Goal: Communication & Community: Answer question/provide support

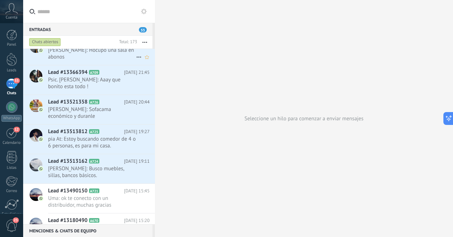
scroll to position [127, 0]
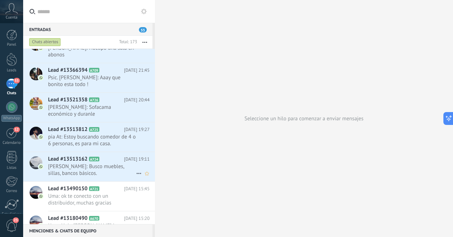
click at [100, 163] on span "[PERSON_NAME]: Busco muebles, sillas, bancos básicos." at bounding box center [92, 170] width 88 height 14
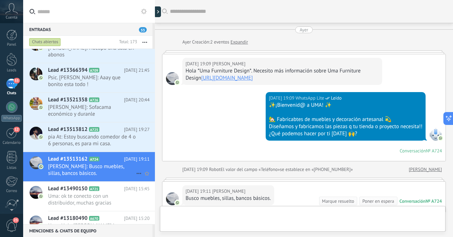
scroll to position [76, 0]
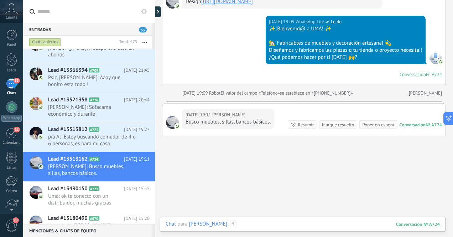
click at [286, 224] on div at bounding box center [303, 230] width 274 height 21
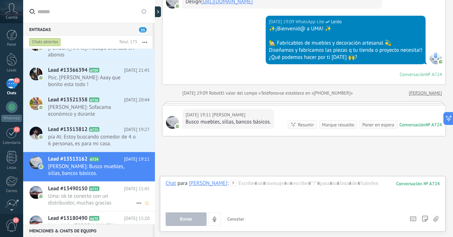
click at [115, 193] on span "Uma: ok te conecto con un distribuidor, muchas gracias" at bounding box center [92, 199] width 88 height 14
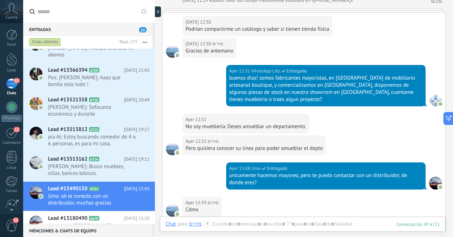
scroll to position [157, 0]
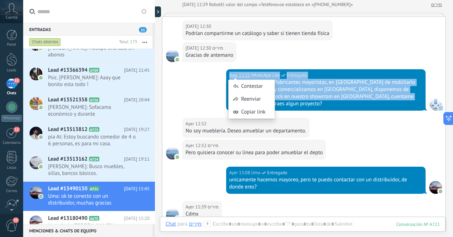
drag, startPoint x: 411, startPoint y: 97, endPoint x: 316, endPoint y: 72, distance: 98.0
click at [305, 69] on div "[DATE] 12:31 WhatsApp Lite Entregado buenos dias! somos fabricantes mayoristas,…" at bounding box center [326, 89] width 200 height 41
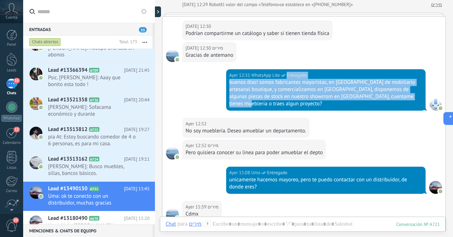
click at [187, 88] on div "[DATE] 12:31 WhatsApp Lite Entregado buenos dias! somos fabricantes mayoristas,…" at bounding box center [303, 93] width 283 height 48
drag, startPoint x: 229, startPoint y: 83, endPoint x: 416, endPoint y: 99, distance: 187.7
click at [416, 99] on div "buenos dias! somos fabricantes mayoristas, en [GEOGRAPHIC_DATA] de mobiliario a…" at bounding box center [325, 93] width 193 height 29
copy div "buenos dias! somos fabricantes mayoristas, en [GEOGRAPHIC_DATA] de mobiliario a…"
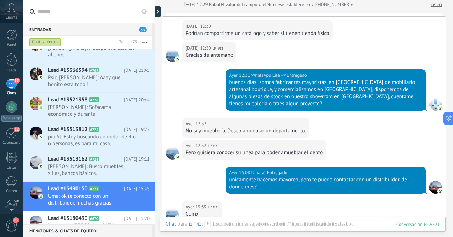
click at [199, 96] on div "[DATE] 12:31 WhatsApp Lite Entregado buenos dias! somos fabricantes mayoristas,…" at bounding box center [303, 93] width 283 height 48
click at [103, 163] on span "[PERSON_NAME]: Busco muebles, sillas, bancos básicos." at bounding box center [92, 170] width 88 height 14
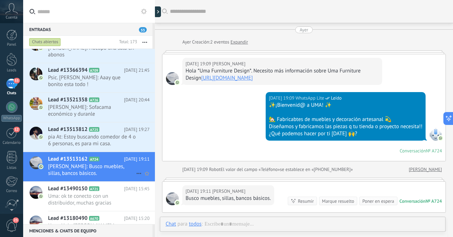
scroll to position [76, 0]
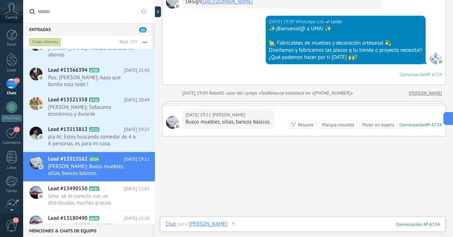
paste div
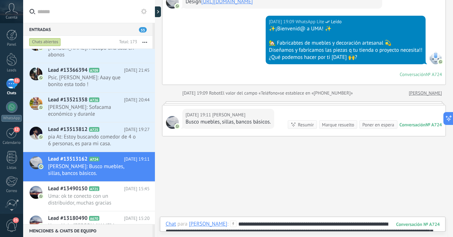
click at [293, 224] on div "**********" at bounding box center [303, 230] width 274 height 21
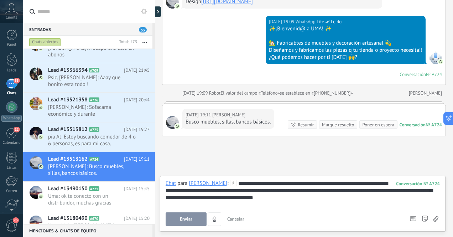
click at [186, 219] on span "Enviar" at bounding box center [186, 218] width 12 height 5
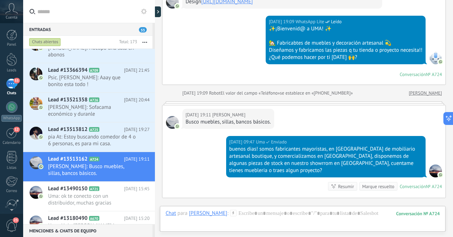
scroll to position [154, 0]
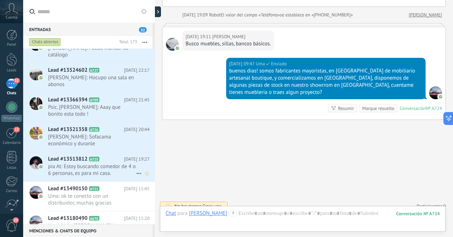
click at [104, 163] on span "pia At: Estoy buscando comedor de 4 o 6 personas, es para mi casa." at bounding box center [92, 170] width 88 height 14
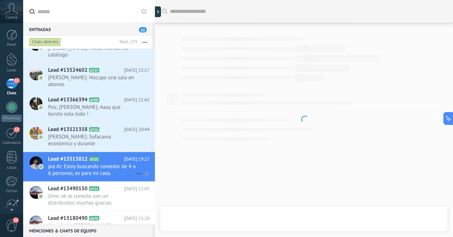
scroll to position [106, 0]
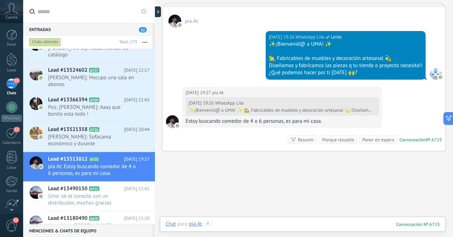
click at [252, 223] on div at bounding box center [303, 230] width 274 height 21
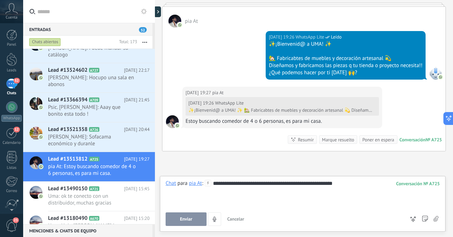
click at [187, 218] on span "Enviar" at bounding box center [186, 218] width 12 height 5
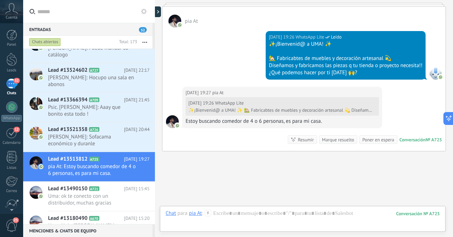
scroll to position [169, 0]
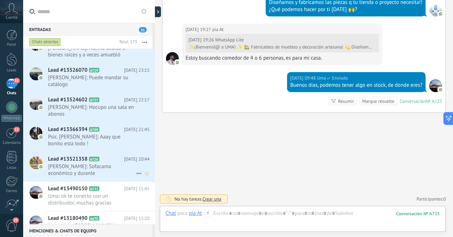
click at [115, 167] on span "[PERSON_NAME]: Sofacama económico y duranle" at bounding box center [92, 170] width 88 height 14
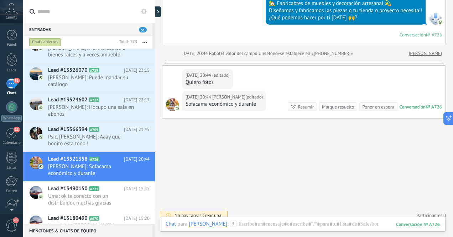
scroll to position [121, 0]
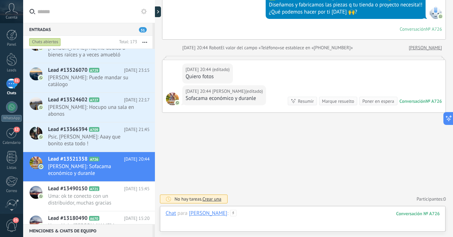
click at [281, 213] on div at bounding box center [303, 219] width 274 height 21
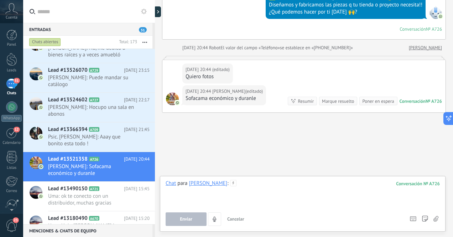
paste div
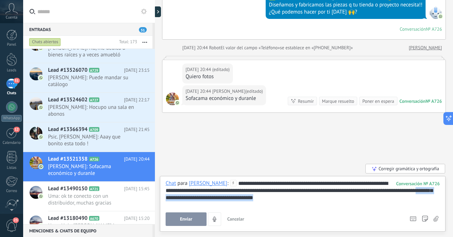
drag, startPoint x: 285, startPoint y: 197, endPoint x: 166, endPoint y: 196, distance: 119.4
click at [166, 196] on div "**********" at bounding box center [303, 193] width 274 height 27
click at [187, 217] on span "Enviar" at bounding box center [186, 218] width 12 height 5
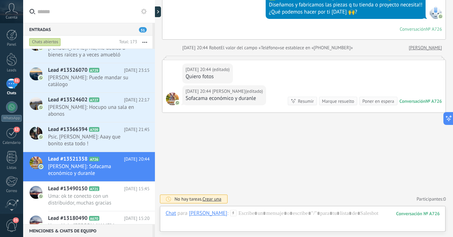
scroll to position [176, 0]
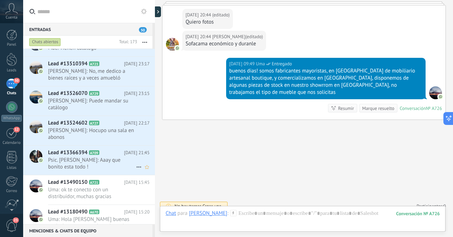
click at [108, 163] on span "Psic. [PERSON_NAME]: Aaay que bonito esta todo !" at bounding box center [92, 163] width 88 height 14
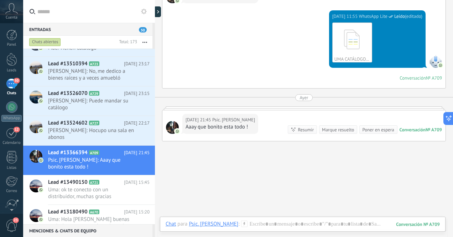
scroll to position [436, 0]
click at [104, 133] on span "[PERSON_NAME]: Hocupo una sala en abonos" at bounding box center [92, 134] width 88 height 14
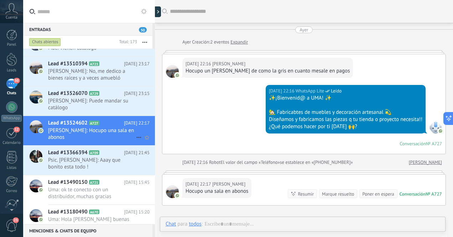
scroll to position [69, 0]
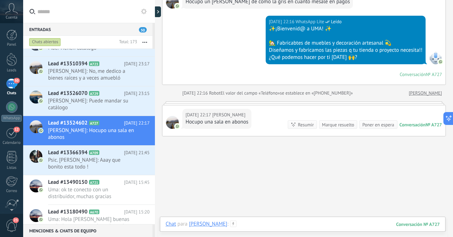
paste div
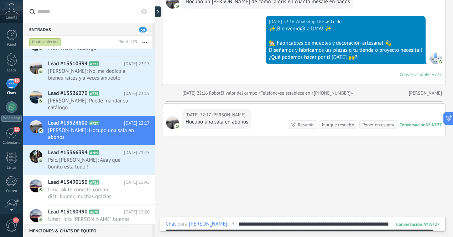
click at [311, 220] on div "**********" at bounding box center [303, 230] width 274 height 21
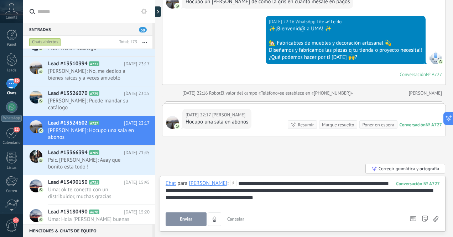
click at [300, 200] on div "**********" at bounding box center [303, 193] width 274 height 27
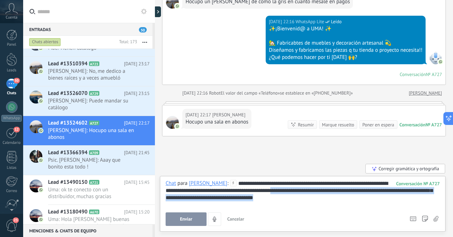
drag, startPoint x: 300, startPoint y: 200, endPoint x: 279, endPoint y: 191, distance: 23.0
click at [279, 191] on div "**********" at bounding box center [303, 193] width 274 height 27
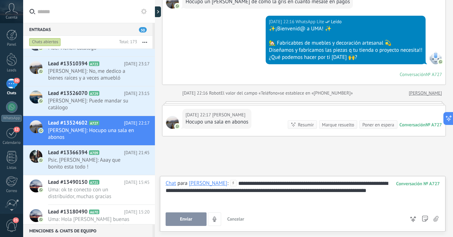
click at [190, 218] on span "Enviar" at bounding box center [186, 218] width 12 height 5
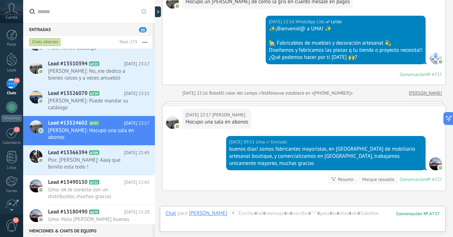
scroll to position [147, 0]
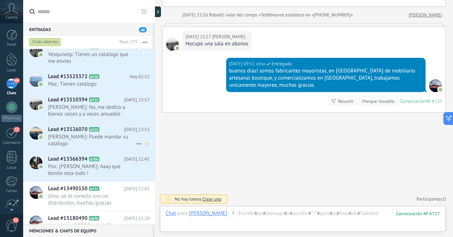
click at [113, 138] on span "[PERSON_NAME]: Puede mandar su catálogo" at bounding box center [92, 140] width 88 height 14
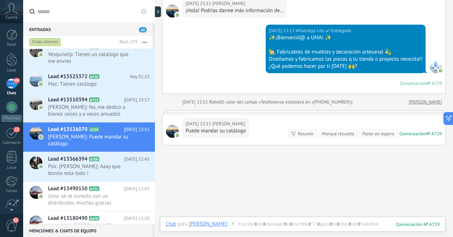
scroll to position [93, 0]
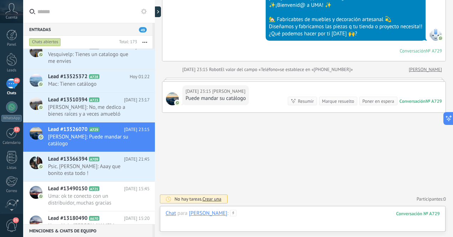
paste div
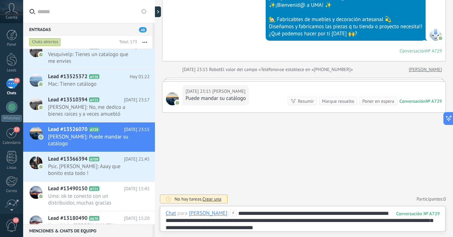
click at [351, 228] on div "**********" at bounding box center [303, 219] width 274 height 21
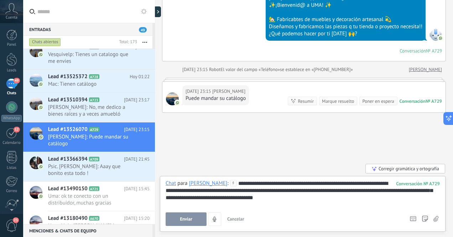
click at [188, 219] on span "Enviar" at bounding box center [186, 218] width 12 height 5
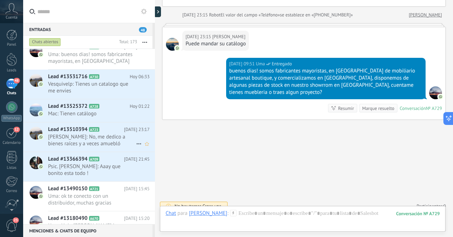
click at [110, 139] on span "[PERSON_NAME]: No, me dedico a bienes raíces y a veces amuebló departamentos de…" at bounding box center [92, 140] width 88 height 14
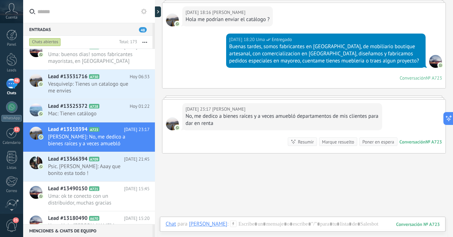
scroll to position [172, 0]
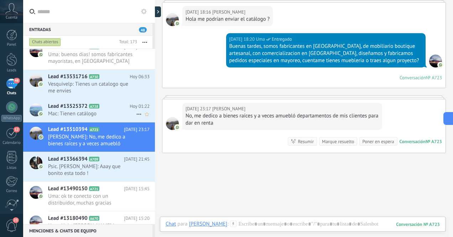
click at [107, 111] on span "Mac: Tienen catálogo" at bounding box center [92, 113] width 88 height 7
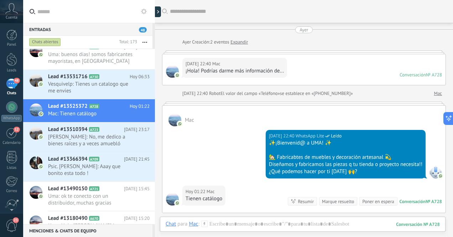
scroll to position [100, 0]
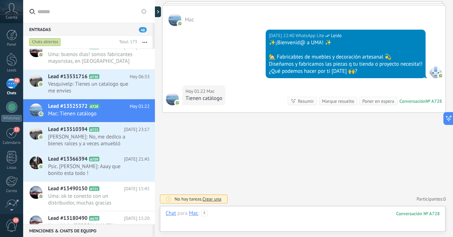
click at [261, 214] on div at bounding box center [303, 219] width 274 height 21
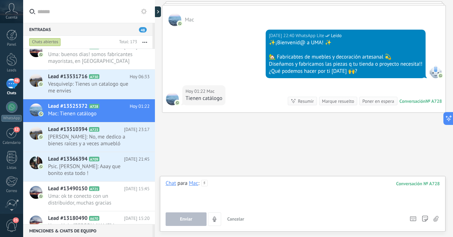
paste div
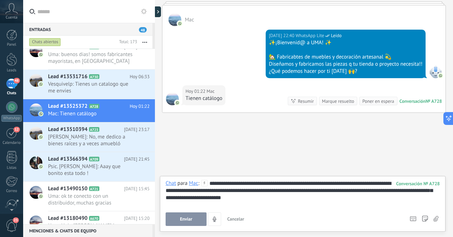
click at [191, 217] on span "Enviar" at bounding box center [186, 218] width 12 height 5
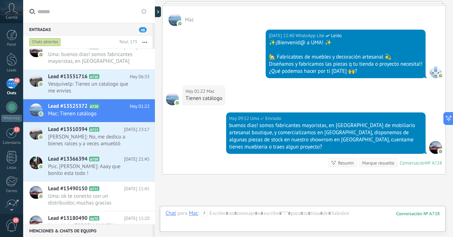
scroll to position [155, 0]
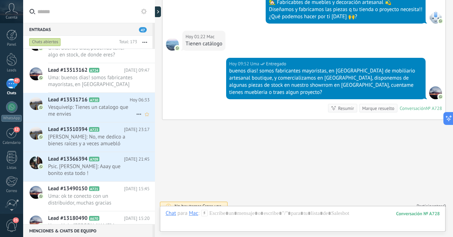
click at [119, 108] on span "Vesquivelp: Tienes un catalogo que me envies" at bounding box center [92, 111] width 88 height 14
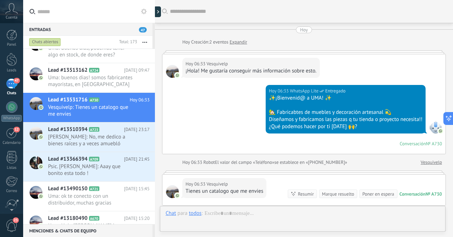
scroll to position [93, 0]
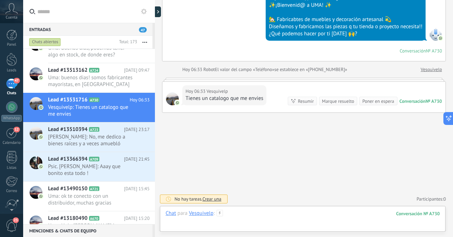
click at [259, 212] on div at bounding box center [303, 219] width 274 height 21
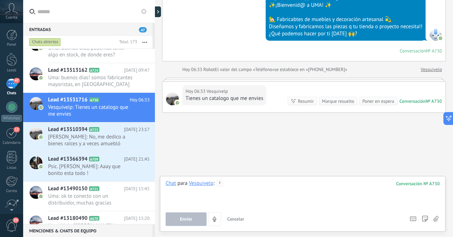
paste div
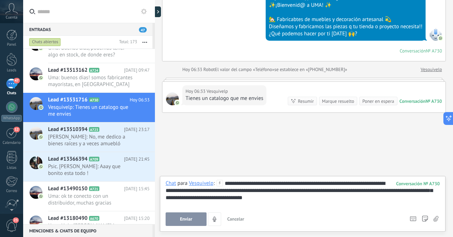
click at [192, 218] on span "Enviar" at bounding box center [186, 218] width 12 height 5
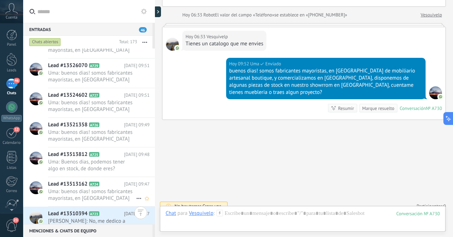
scroll to position [0, 0]
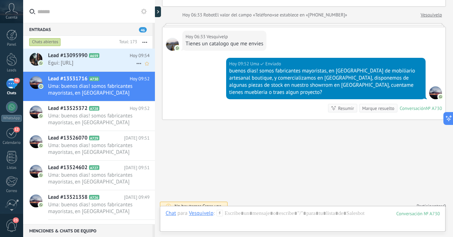
click at [118, 66] on span "Egui: [URL]" at bounding box center [92, 62] width 88 height 7
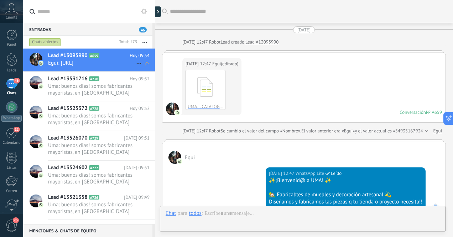
scroll to position [250, 0]
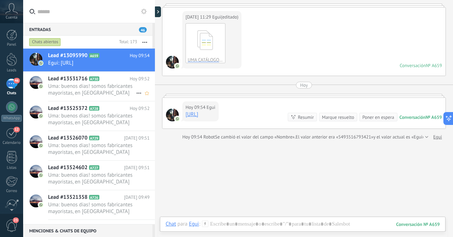
click at [121, 94] on span "Uma: buenos dias! somos fabricantes mayoristas, en [GEOGRAPHIC_DATA] de mobilia…" at bounding box center [92, 90] width 88 height 14
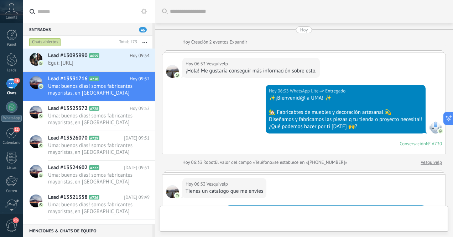
scroll to position [147, 0]
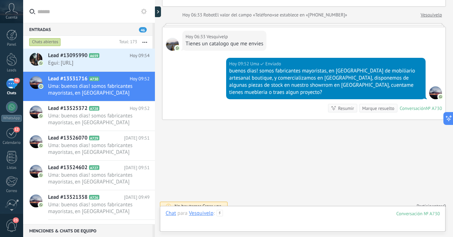
paste div
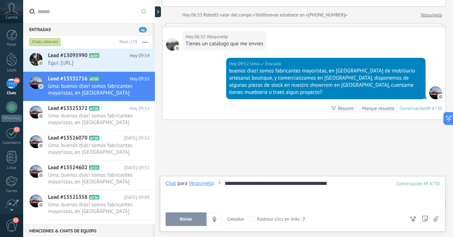
click at [197, 218] on button "Enviar" at bounding box center [186, 219] width 41 height 14
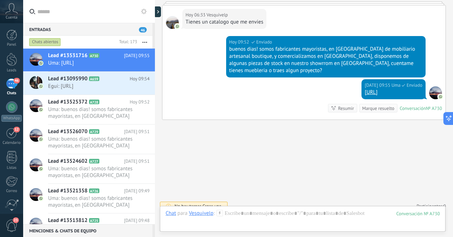
click at [368, 89] on link "[URL]" at bounding box center [371, 92] width 13 height 7
click at [118, 119] on span "Uma: buenos dias! somos fabricantes mayoristas, en [GEOGRAPHIC_DATA] de mobilia…" at bounding box center [92, 113] width 88 height 14
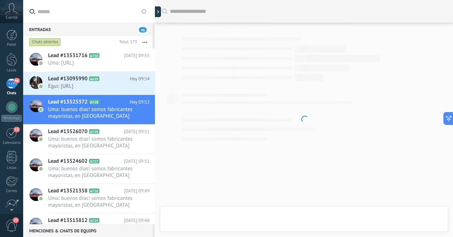
scroll to position [121, 0]
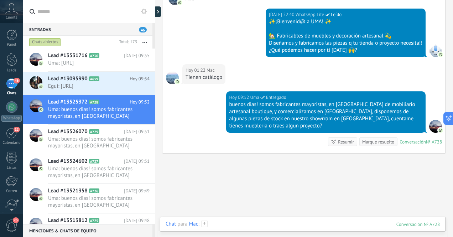
paste div
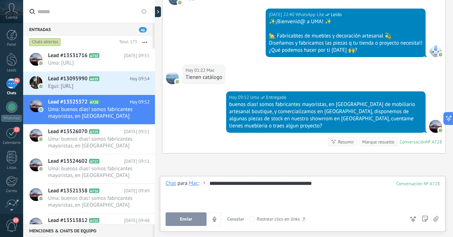
click at [193, 218] on button "Enviar" at bounding box center [186, 219] width 41 height 14
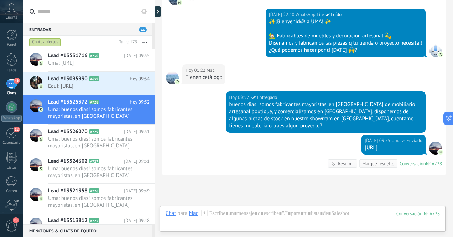
scroll to position [176, 0]
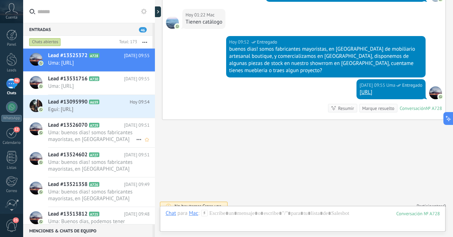
click at [110, 143] on span "Uma: buenos dias! somos fabricantes mayoristas, en [GEOGRAPHIC_DATA] de mobilia…" at bounding box center [92, 136] width 88 height 14
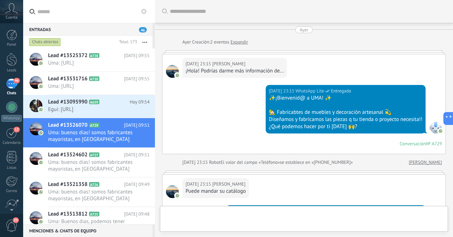
scroll to position [147, 0]
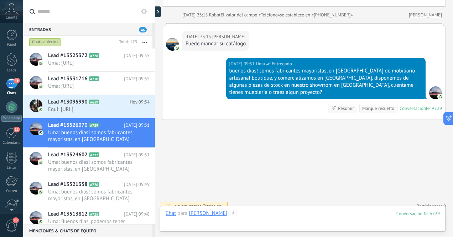
paste div
click at [361, 216] on div "**********" at bounding box center [303, 219] width 274 height 21
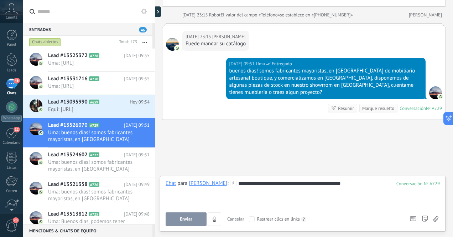
click at [192, 218] on span "Enviar" at bounding box center [186, 218] width 12 height 5
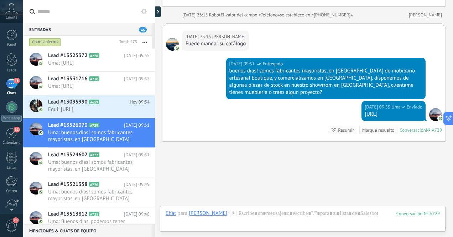
scroll to position [169, 0]
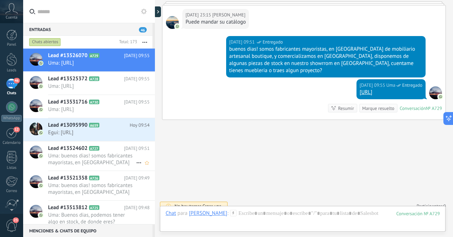
click at [116, 166] on span "Uma: buenos dias! somos fabricantes mayoristas, en [GEOGRAPHIC_DATA] de mobilia…" at bounding box center [92, 159] width 88 height 14
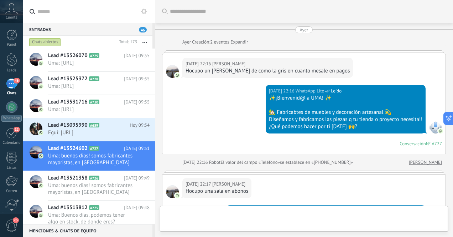
scroll to position [147, 0]
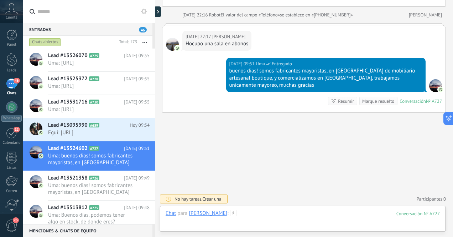
paste div
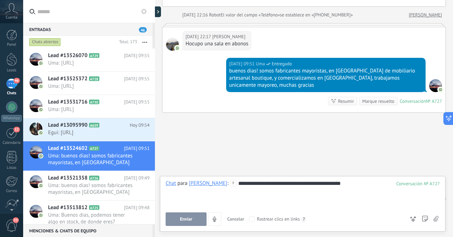
click at [187, 216] on button "Enviar" at bounding box center [186, 219] width 41 height 14
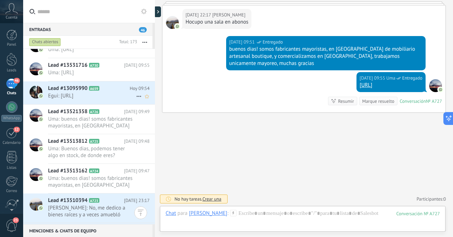
scroll to position [69, 0]
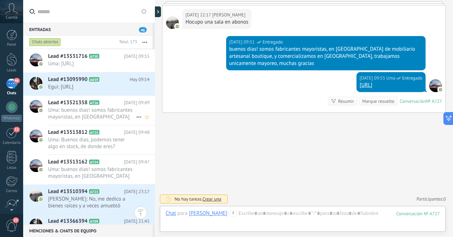
click at [116, 120] on span "Uma: buenos dias! somos fabricantes mayoristas, en [GEOGRAPHIC_DATA] de mobilia…" at bounding box center [92, 114] width 88 height 14
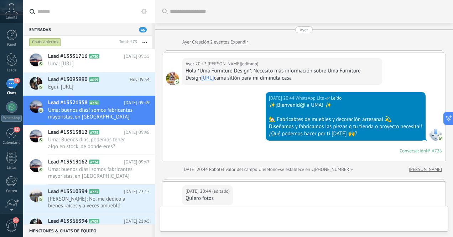
scroll to position [176, 0]
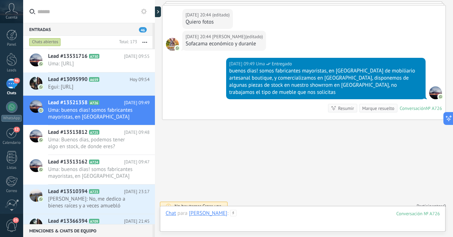
click at [244, 215] on div at bounding box center [303, 219] width 274 height 21
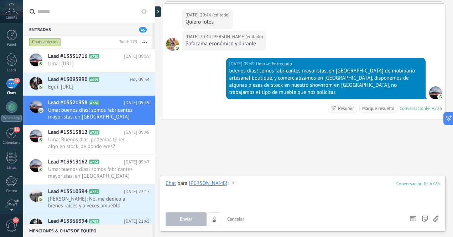
paste div
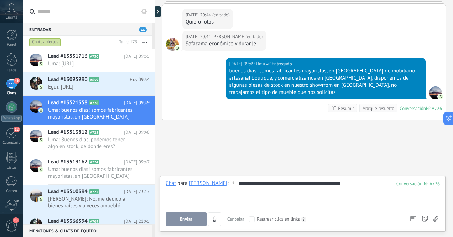
click at [186, 218] on span "Enviar" at bounding box center [186, 218] width 12 height 5
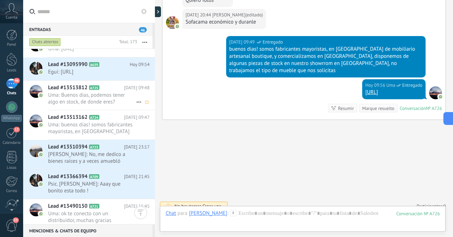
scroll to position [113, 0]
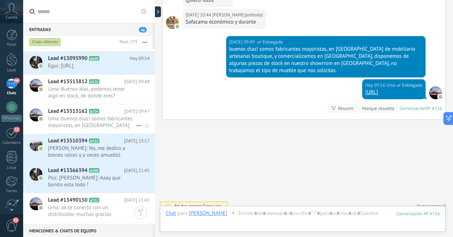
click at [116, 129] on span "Uma: buenos dias! somos fabricantes mayoristas, en [GEOGRAPHIC_DATA] de mobilia…" at bounding box center [92, 122] width 88 height 14
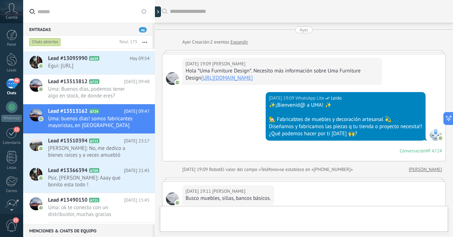
scroll to position [154, 0]
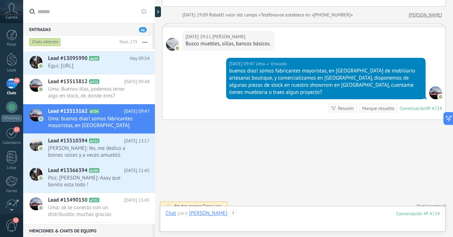
click at [237, 215] on div at bounding box center [303, 219] width 274 height 21
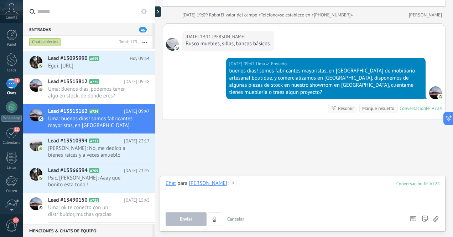
paste div
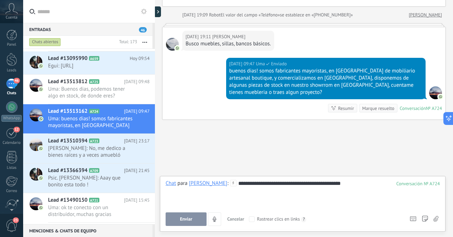
click at [181, 219] on span "Enviar" at bounding box center [186, 218] width 12 height 5
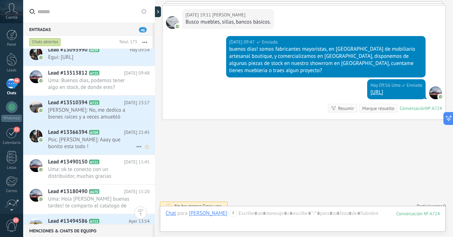
scroll to position [152, 0]
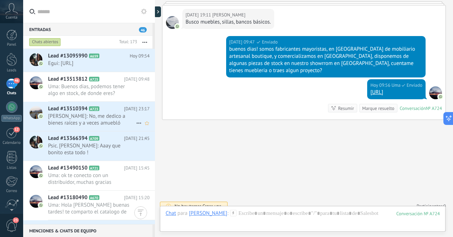
click at [114, 126] on span "[PERSON_NAME]: No, me dedico a bienes raíces y a veces amuebló departamentos de…" at bounding box center [92, 120] width 88 height 14
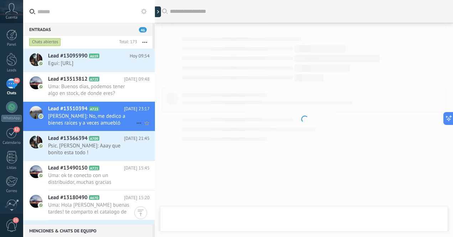
scroll to position [177, 0]
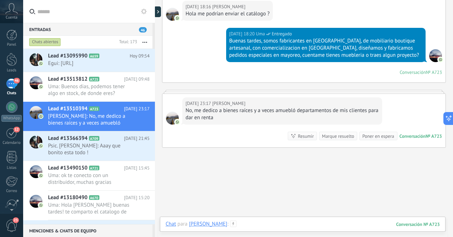
click at [277, 223] on div at bounding box center [303, 230] width 274 height 21
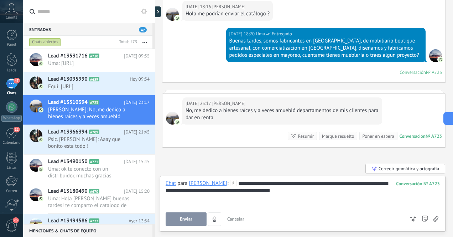
click at [191, 219] on span "Enviar" at bounding box center [186, 218] width 12 height 5
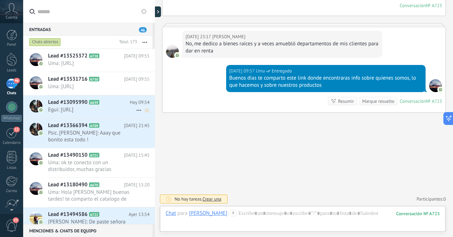
scroll to position [0, 0]
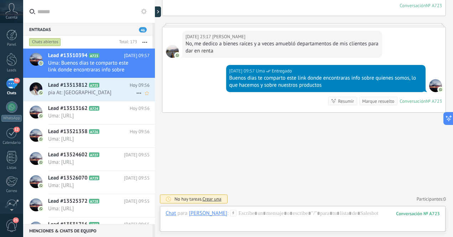
click at [87, 94] on span "pia At: [GEOGRAPHIC_DATA]" at bounding box center [92, 92] width 88 height 7
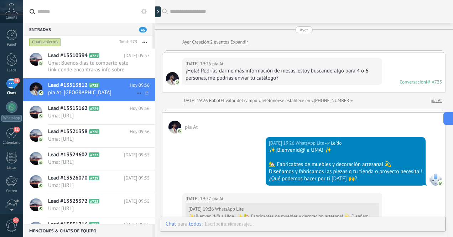
scroll to position [181, 0]
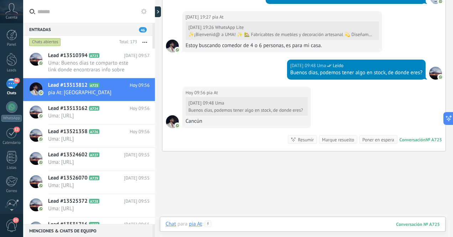
click at [283, 223] on div at bounding box center [303, 230] width 274 height 21
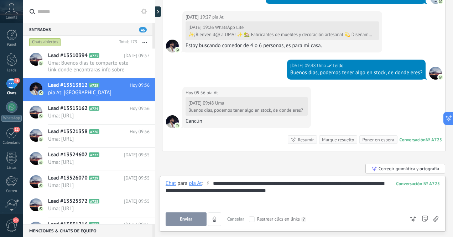
click at [183, 219] on span "Enviar" at bounding box center [186, 218] width 12 height 5
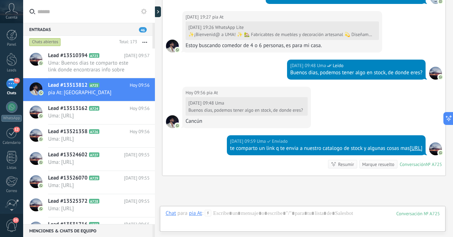
scroll to position [252, 0]
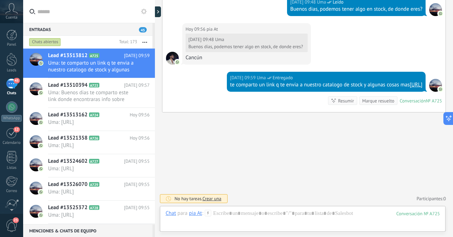
click at [410, 86] on link "[URL]" at bounding box center [416, 84] width 13 height 7
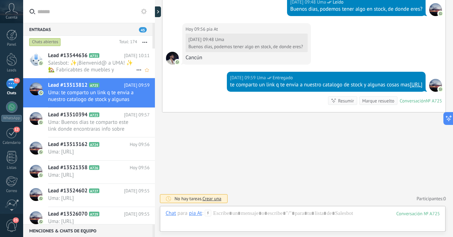
click at [81, 67] on span "Salesbot: ✨¡Bienvenid@ a UMA! ✨ 🏡 Fabricabtes de muebles y decoración artesanal…" at bounding box center [92, 66] width 88 height 14
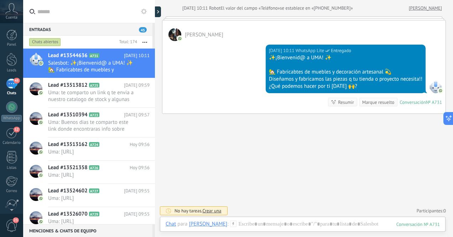
scroll to position [93, 0]
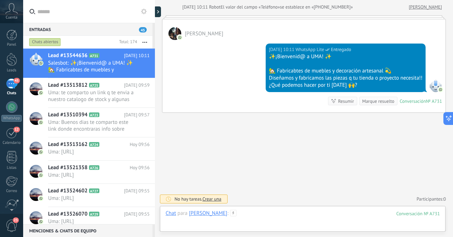
click at [264, 214] on div at bounding box center [303, 219] width 274 height 21
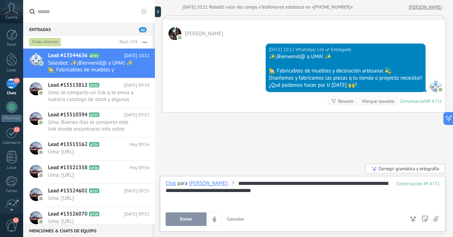
click at [207, 192] on div "**********" at bounding box center [303, 193] width 274 height 27
click at [311, 193] on div "**********" at bounding box center [303, 193] width 274 height 27
click at [186, 218] on span "Enviar" at bounding box center [186, 218] width 12 height 5
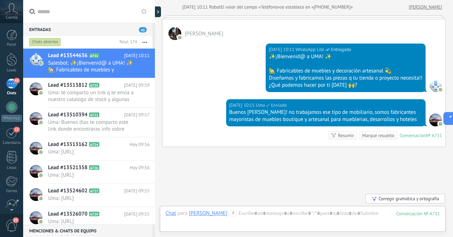
scroll to position [128, 0]
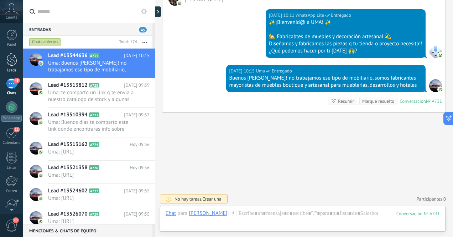
click at [15, 62] on div at bounding box center [11, 59] width 11 height 13
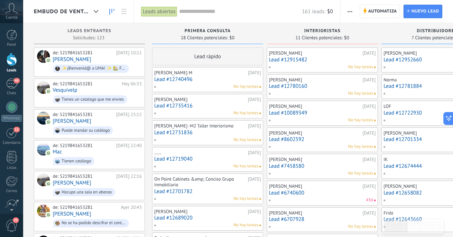
click at [209, 79] on link "Lead #12740496" at bounding box center [207, 79] width 107 height 6
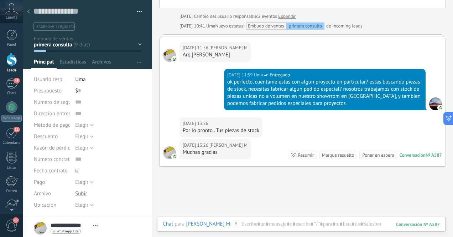
scroll to position [363, 0]
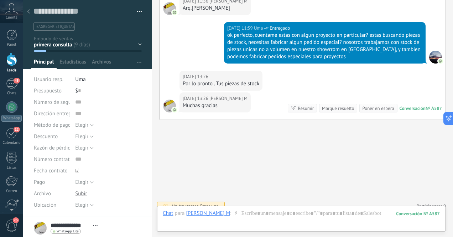
click at [30, 12] on div at bounding box center [29, 12] width 10 height 14
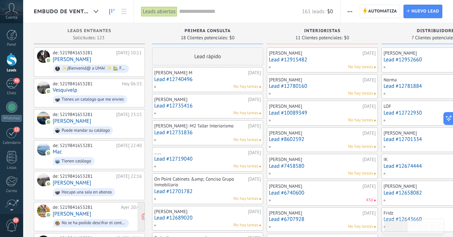
click at [90, 210] on div "de: 5219841653281 [DATE] 20:43 [PERSON_NAME] No se ha podido descifrar el conte…" at bounding box center [97, 216] width 89 height 24
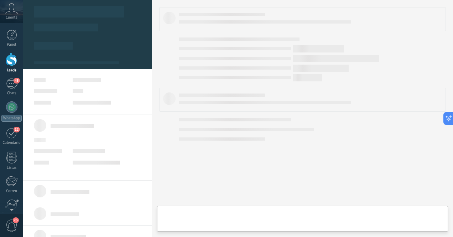
type textarea "**********"
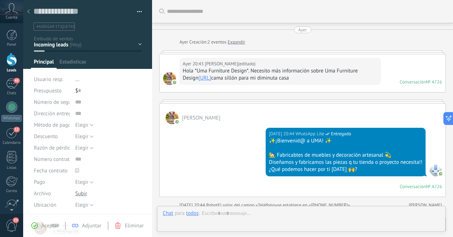
scroll to position [233, 0]
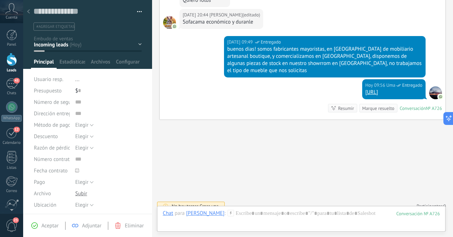
click at [29, 12] on icon at bounding box center [28, 11] width 3 height 4
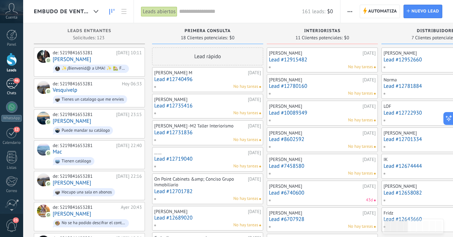
click at [11, 83] on div "46" at bounding box center [11, 83] width 11 height 10
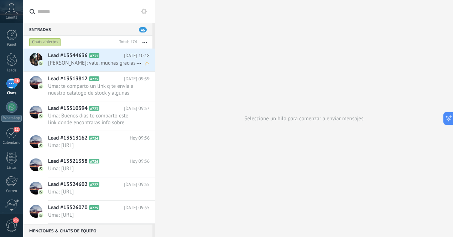
click at [76, 66] on span "[PERSON_NAME]: vale, muchas gracias" at bounding box center [92, 62] width 88 height 7
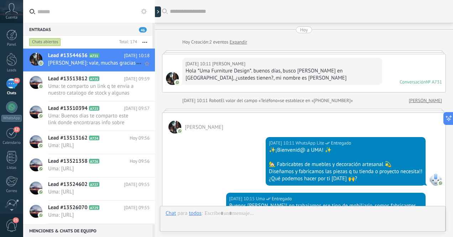
scroll to position [121, 0]
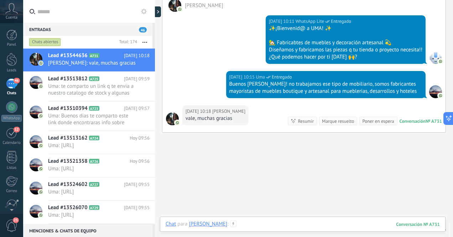
click at [269, 225] on div at bounding box center [303, 230] width 274 height 21
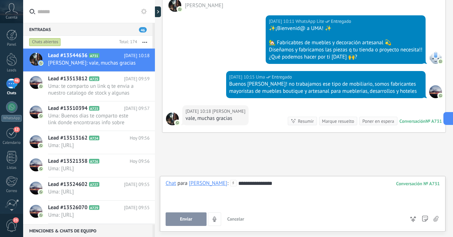
click at [184, 221] on span "Enviar" at bounding box center [186, 218] width 12 height 5
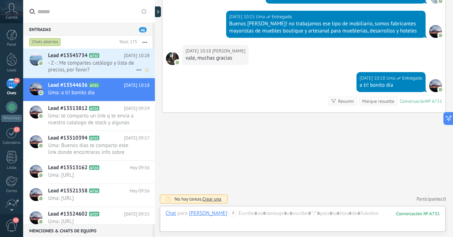
click at [95, 63] on span "- Z -: Me compartes catálogo y lista de precios, por favor?" at bounding box center [92, 66] width 88 height 14
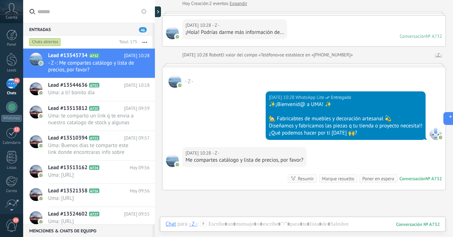
scroll to position [37, 0]
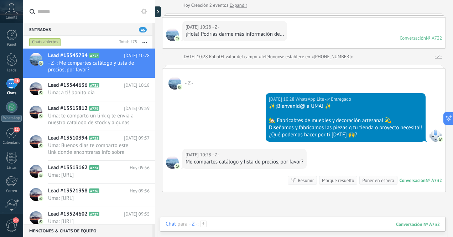
click at [258, 224] on div at bounding box center [303, 230] width 274 height 21
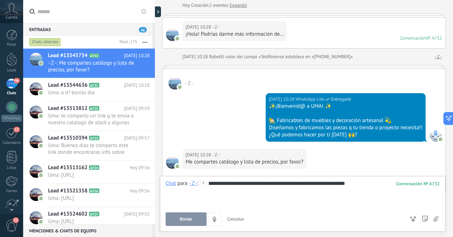
click at [361, 182] on div "**********" at bounding box center [303, 193] width 274 height 27
click at [361, 184] on div "**********" at bounding box center [303, 193] width 274 height 27
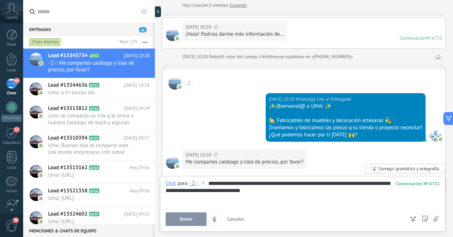
click at [265, 192] on div "**********" at bounding box center [303, 193] width 274 height 27
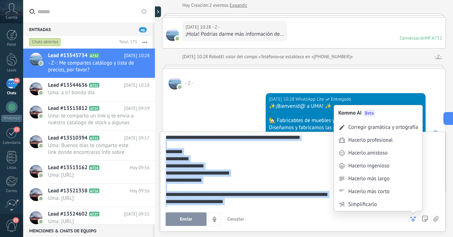
scroll to position [335, 0]
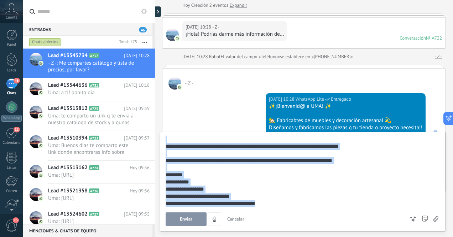
drag, startPoint x: 380, startPoint y: 146, endPoint x: 417, endPoint y: 244, distance: 104.7
click at [417, 236] on html ".abccls-1,.abccls-2{fill-rule:evenodd}.abccls-2{fill:#fff} .abfcls-1{fill:none}…" at bounding box center [226, 118] width 453 height 237
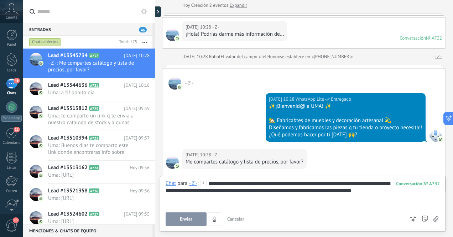
scroll to position [0, 0]
click at [111, 117] on span "Uma: te comparto un link q te envia a nuestro catalogo de stock y algunas cosas…" at bounding box center [92, 119] width 88 height 14
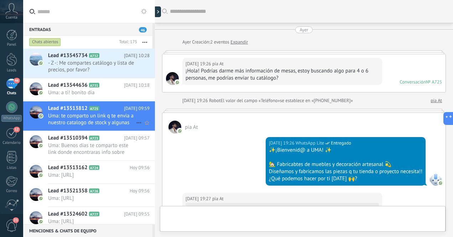
scroll to position [222, 0]
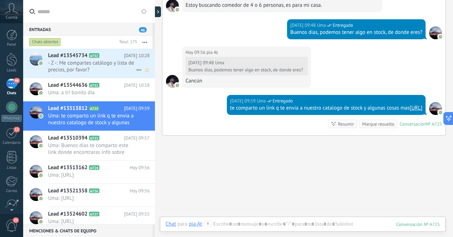
click at [102, 65] on span "- Z -: Me compartes catálogo y lista de precios, por favor?" at bounding box center [92, 66] width 88 height 14
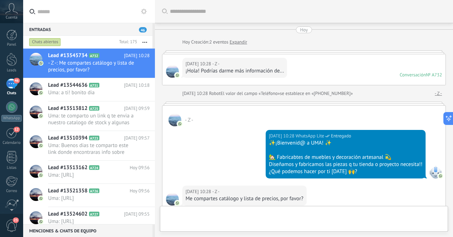
scroll to position [116, 0]
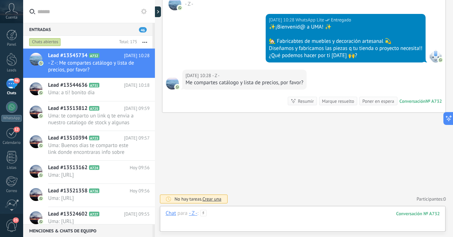
click at [284, 213] on div at bounding box center [303, 219] width 274 height 21
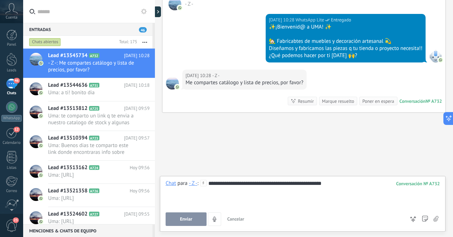
click at [280, 184] on div "**********" at bounding box center [303, 193] width 274 height 27
click at [360, 183] on div "**********" at bounding box center [303, 193] width 274 height 27
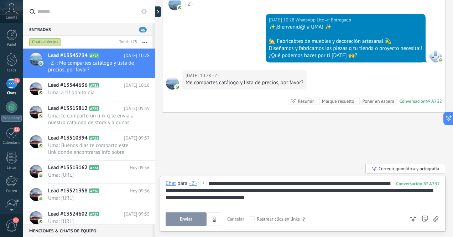
click at [186, 218] on span "Enviar" at bounding box center [186, 218] width 12 height 5
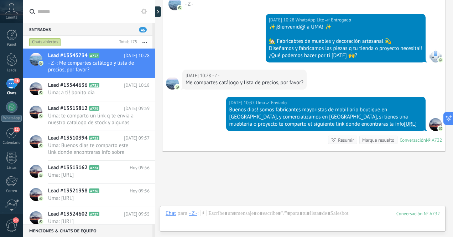
scroll to position [162, 0]
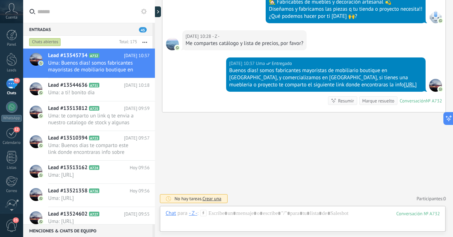
click at [11, 84] on div "45" at bounding box center [11, 83] width 11 height 10
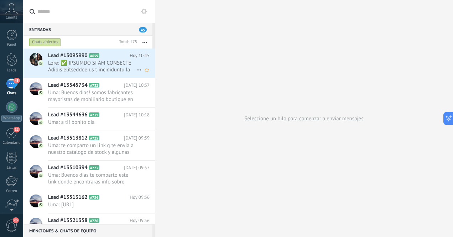
click at [113, 69] on span at bounding box center [92, 66] width 88 height 14
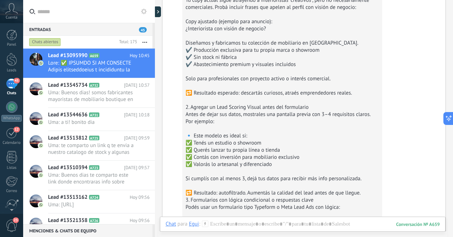
scroll to position [502, 0]
click at [11, 85] on div "45" at bounding box center [11, 83] width 11 height 10
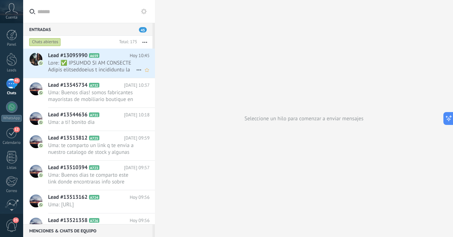
click at [98, 66] on span at bounding box center [92, 66] width 88 height 14
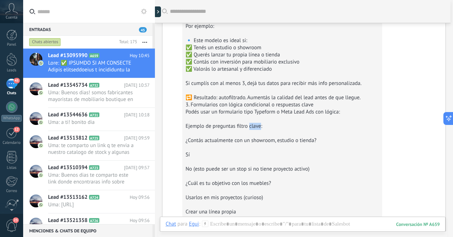
scroll to position [594, 0]
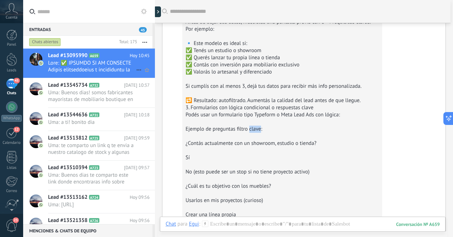
click at [138, 69] on use at bounding box center [138, 69] width 5 height 1
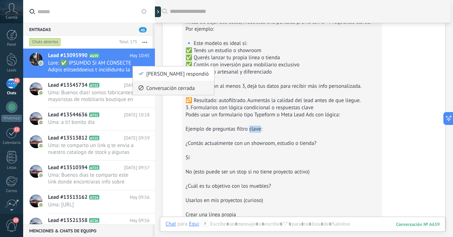
click at [171, 92] on span "Conversación cerrada" at bounding box center [170, 88] width 48 height 14
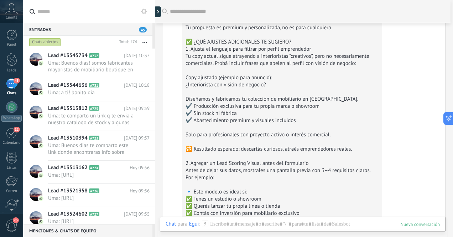
scroll to position [435, 0]
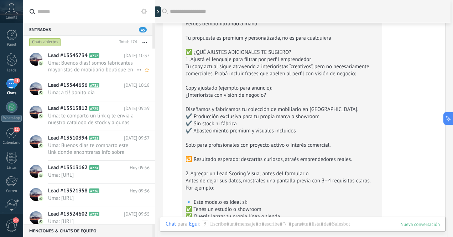
click at [102, 69] on span "Uma: Buenos dias! somos fabricantes mayoristas de mobiliario boutique en [GEOGR…" at bounding box center [92, 66] width 88 height 14
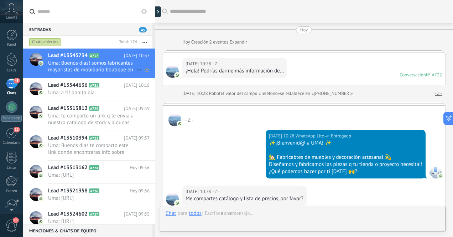
scroll to position [125, 0]
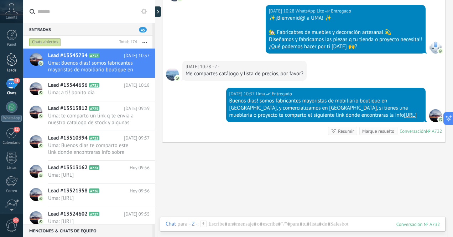
click at [13, 64] on div at bounding box center [11, 59] width 11 height 13
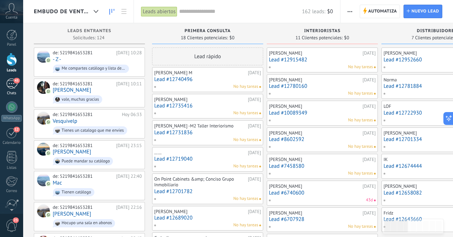
click at [10, 85] on div "45" at bounding box center [11, 83] width 11 height 10
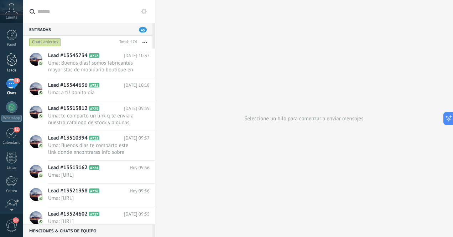
click at [15, 64] on div at bounding box center [11, 59] width 11 height 13
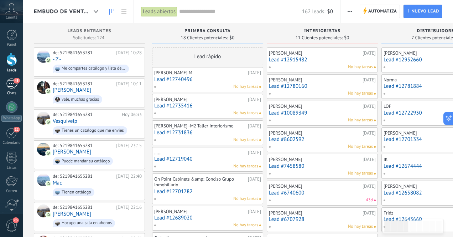
click at [11, 83] on div "45" at bounding box center [11, 83] width 11 height 10
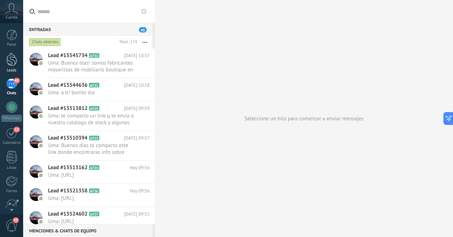
click at [14, 63] on div at bounding box center [11, 59] width 11 height 13
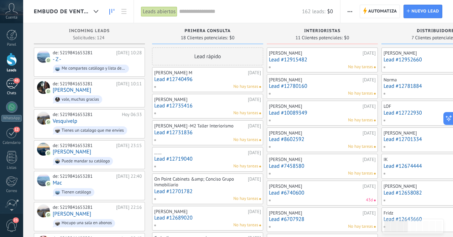
click at [11, 86] on div "45" at bounding box center [11, 83] width 11 height 10
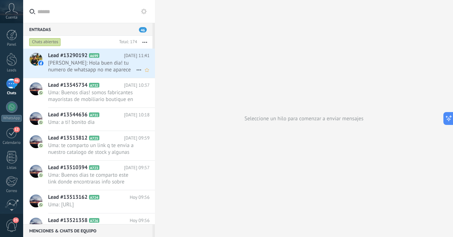
click at [106, 68] on span "[PERSON_NAME]: Hola buen dia! tu numero de whatsapp no me aparece" at bounding box center [92, 66] width 88 height 14
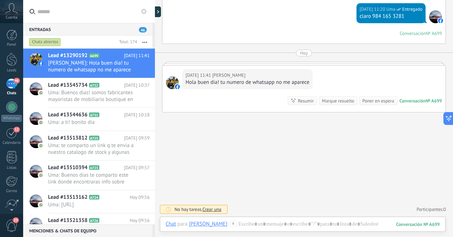
scroll to position [370, 0]
click at [310, 224] on div at bounding box center [303, 230] width 274 height 21
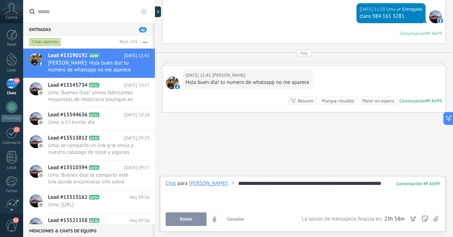
click at [352, 183] on div "**********" at bounding box center [303, 193] width 274 height 27
click at [187, 218] on span "Enviar" at bounding box center [186, 218] width 12 height 5
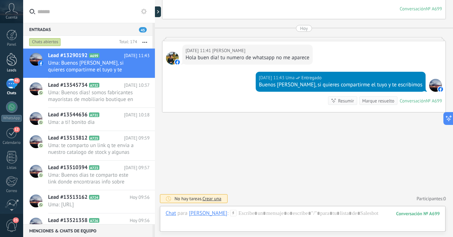
click at [17, 61] on link "Leads" at bounding box center [11, 63] width 23 height 20
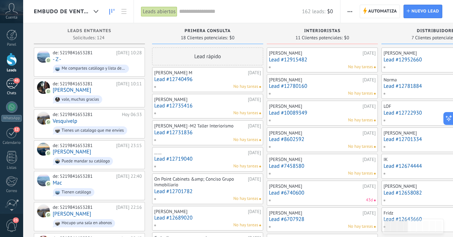
click at [11, 86] on div "45" at bounding box center [11, 83] width 11 height 10
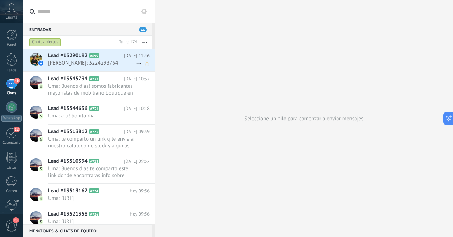
click at [95, 63] on span "Gabriela Peña Monroy: 3224293754" at bounding box center [92, 62] width 88 height 7
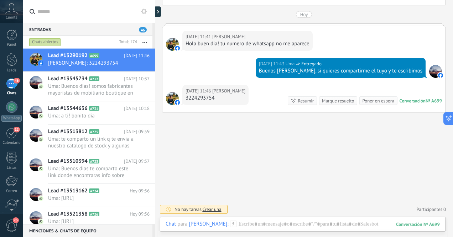
scroll to position [414, 0]
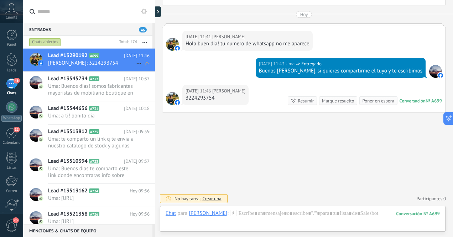
click at [135, 62] on icon at bounding box center [139, 63] width 9 height 9
click at [79, 56] on div at bounding box center [226, 118] width 453 height 237
click at [12, 70] on div "Leads" at bounding box center [11, 70] width 21 height 5
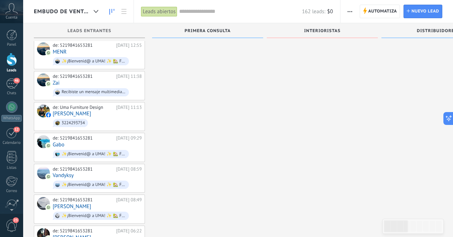
scroll to position [965, 0]
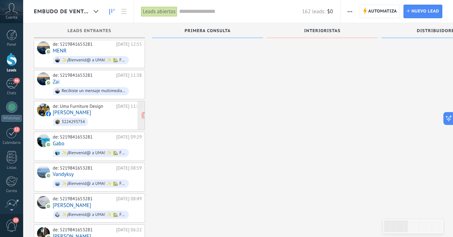
click at [68, 103] on div "de: Uma Furniture Design" at bounding box center [83, 106] width 61 height 6
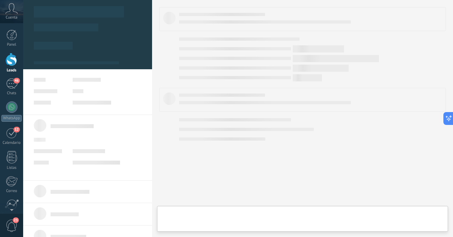
type textarea "**********"
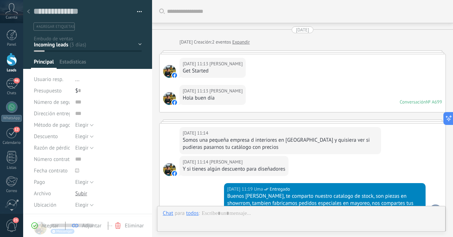
scroll to position [414, 0]
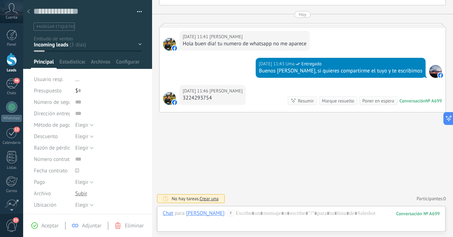
click at [137, 12] on span "button" at bounding box center [139, 12] width 5 height 1
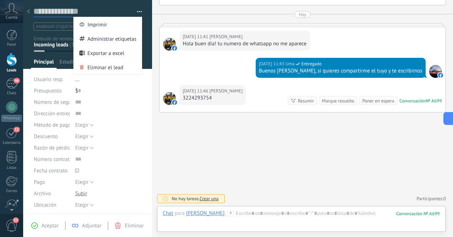
click at [126, 9] on textarea at bounding box center [82, 11] width 98 height 11
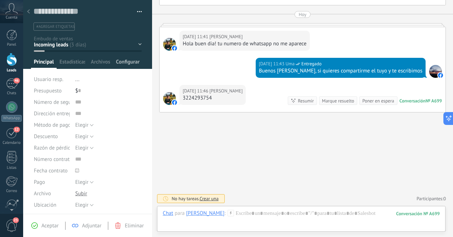
click at [115, 61] on div "Configurar" at bounding box center [127, 63] width 29 height 10
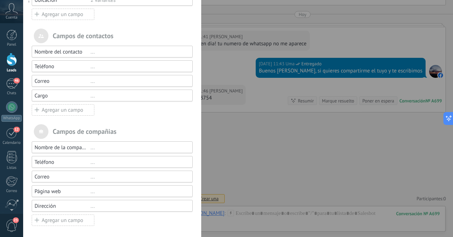
scroll to position [230, 0]
click at [72, 159] on div "Teléfono" at bounding box center [63, 160] width 56 height 7
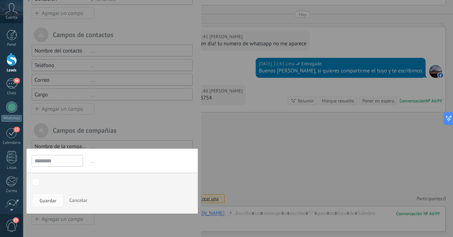
click at [116, 129] on div at bounding box center [112, 4] width 178 height 468
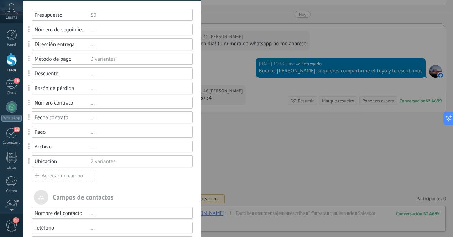
scroll to position [72, 0]
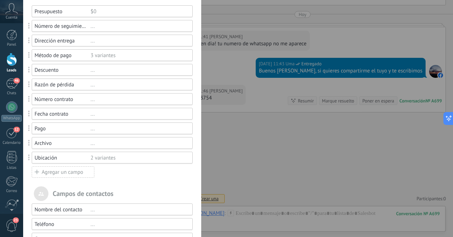
click at [258, 140] on div "Campos y grupos En Kommo puedes añadir tus propios campos y usarlos para cualqu…" at bounding box center [238, 118] width 430 height 237
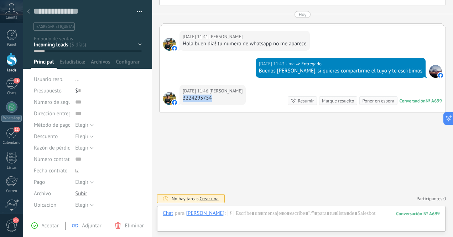
drag, startPoint x: 211, startPoint y: 97, endPoint x: 183, endPoint y: 99, distance: 28.6
click at [183, 99] on div "3224293754" at bounding box center [213, 97] width 60 height 7
copy div "3224293754"
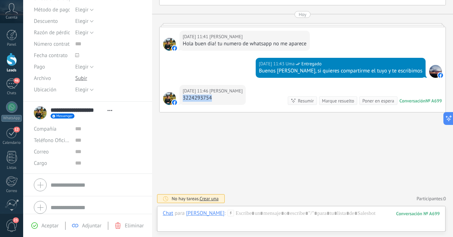
scroll to position [120, 0]
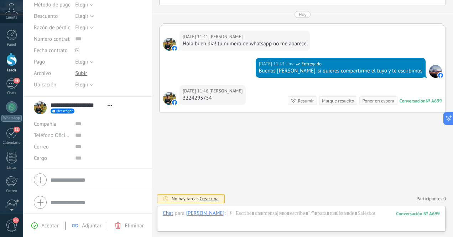
click at [40, 179] on div at bounding box center [88, 180] width 108 height 18
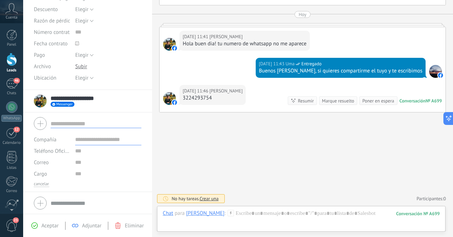
scroll to position [128, 0]
click at [86, 151] on input "text" at bounding box center [108, 149] width 66 height 11
paste input "**********"
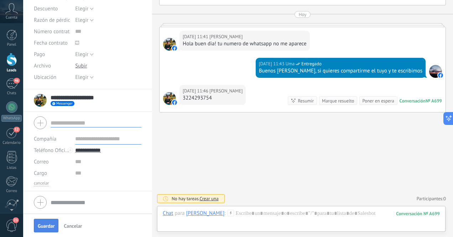
type input "**********"
click at [46, 225] on span "Guardar" at bounding box center [46, 225] width 17 height 5
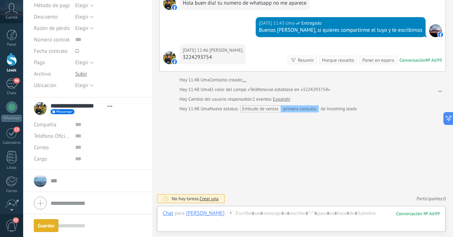
scroll to position [449, 0]
click at [287, 216] on div at bounding box center [301, 219] width 277 height 21
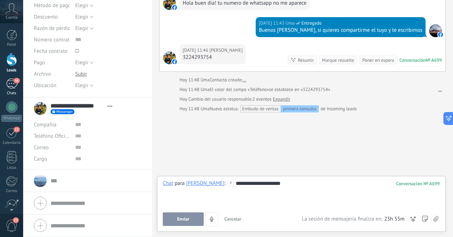
click at [11, 83] on div "46" at bounding box center [11, 83] width 11 height 10
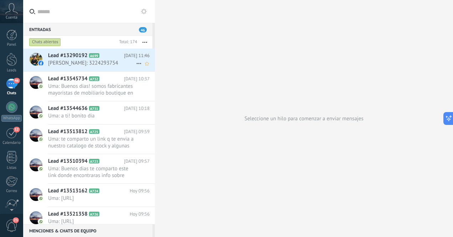
click at [77, 62] on span "Gabriela Peña Monroy: 3224293754" at bounding box center [92, 62] width 88 height 7
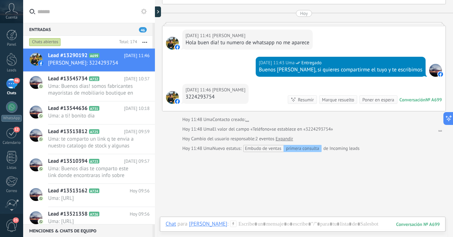
scroll to position [455, 0]
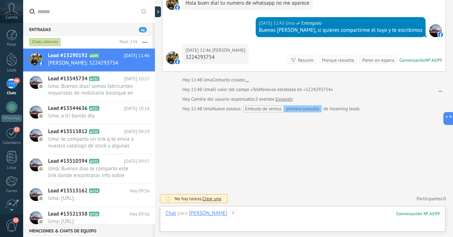
click at [295, 215] on div at bounding box center [303, 219] width 274 height 21
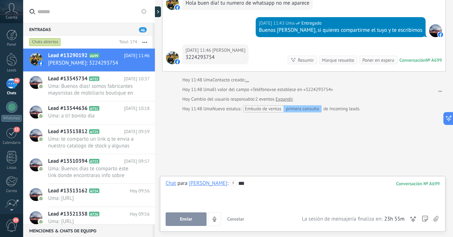
click at [183, 217] on span "Enviar" at bounding box center [186, 218] width 12 height 5
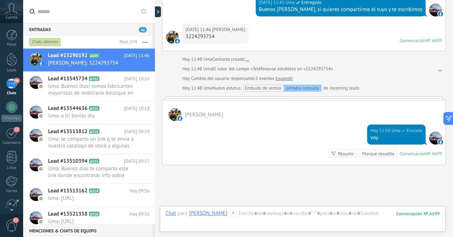
scroll to position [450, 0]
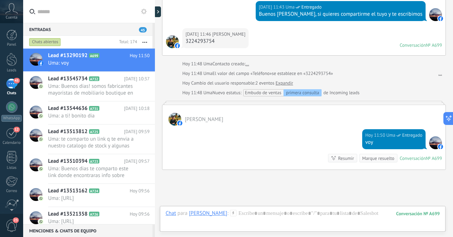
click at [227, 214] on div "Gabriela Peña Monroy" at bounding box center [208, 212] width 38 height 6
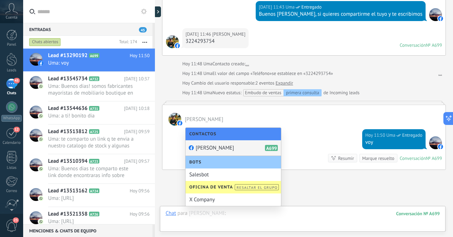
click at [313, 213] on div at bounding box center [303, 219] width 274 height 21
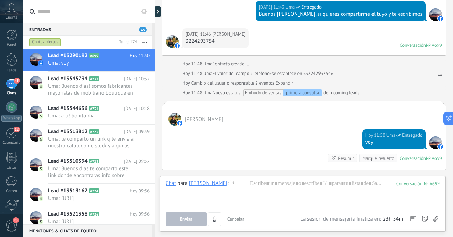
click at [316, 77] on span "se establece en «3224293754»" at bounding box center [302, 73] width 61 height 7
click at [311, 77] on span "se establece en «3224293754»" at bounding box center [302, 73] width 61 height 7
click at [9, 58] on div at bounding box center [11, 59] width 11 height 13
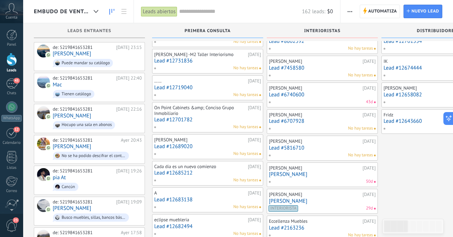
scroll to position [104, 0]
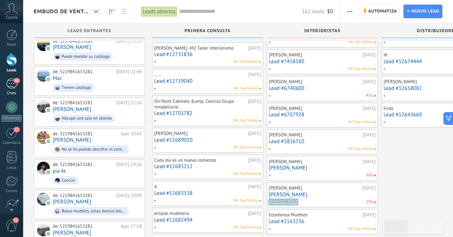
click at [11, 89] on link "45 Chats" at bounding box center [11, 86] width 23 height 17
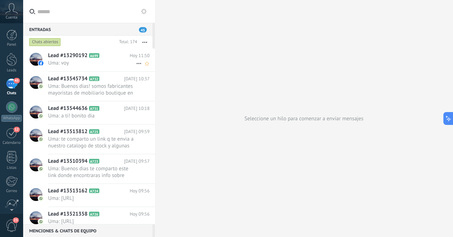
click at [73, 62] on span "Uma: voy" at bounding box center [92, 62] width 88 height 7
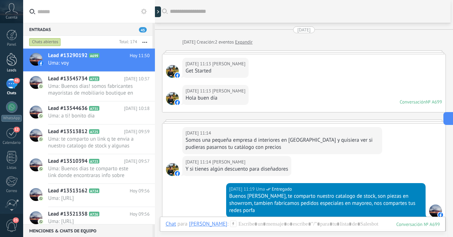
click at [11, 55] on div at bounding box center [11, 59] width 11 height 13
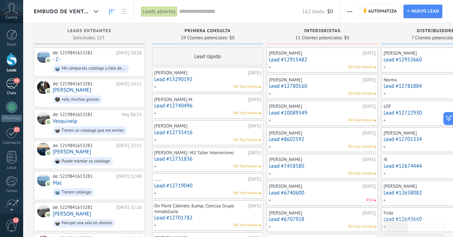
click at [11, 84] on div "45" at bounding box center [11, 83] width 11 height 10
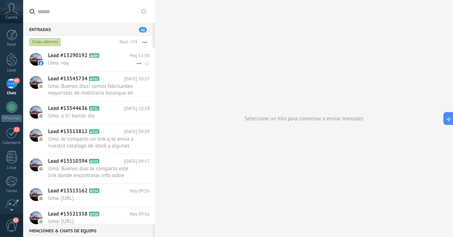
click at [79, 64] on span "Uma: voy" at bounding box center [92, 62] width 88 height 7
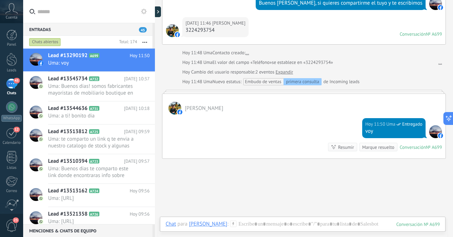
scroll to position [462, 0]
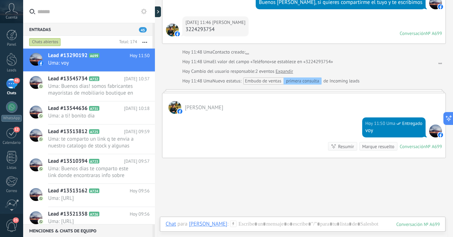
click at [439, 65] on link "..." at bounding box center [441, 61] width 4 height 7
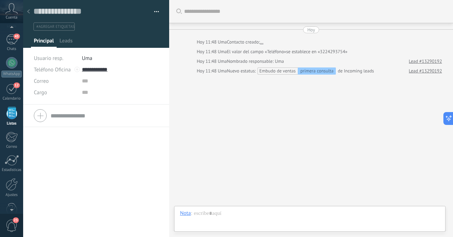
scroll to position [11, 0]
click at [29, 11] on icon at bounding box center [28, 11] width 3 height 4
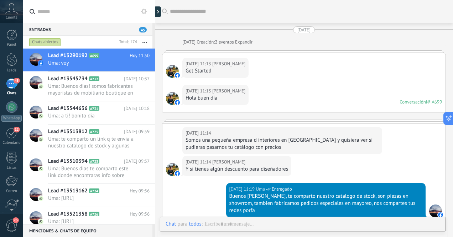
scroll to position [488, 0]
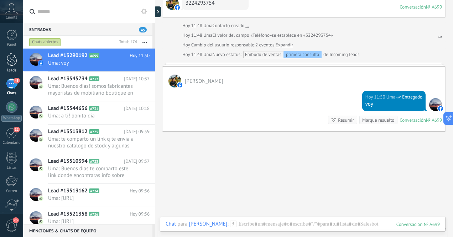
click at [13, 58] on div at bounding box center [11, 59] width 11 height 13
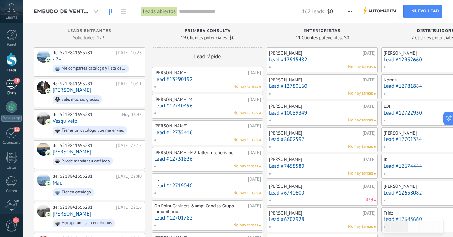
click at [11, 86] on div "45" at bounding box center [11, 83] width 11 height 10
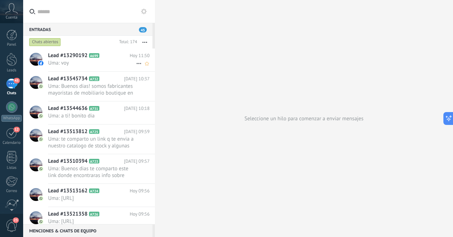
click at [68, 65] on span "Uma: voy" at bounding box center [92, 62] width 88 height 7
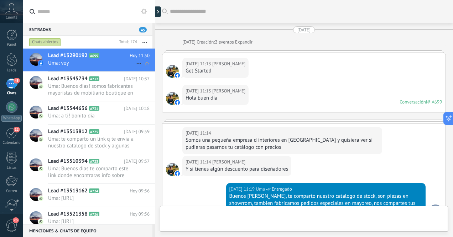
scroll to position [528, 0]
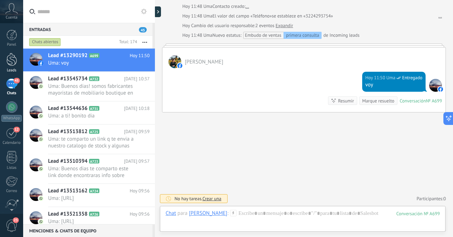
click at [12, 57] on div at bounding box center [11, 59] width 11 height 13
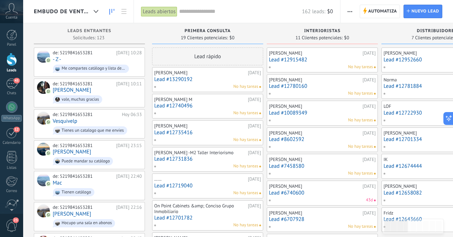
click at [213, 77] on link "Lead #13290192" at bounding box center [207, 79] width 107 height 6
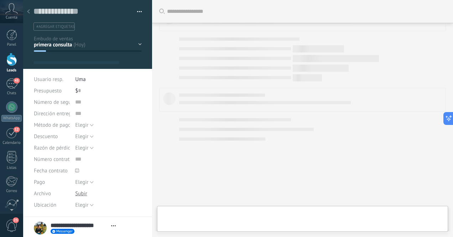
type textarea "**********"
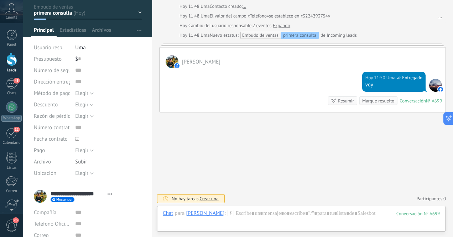
scroll to position [33, 0]
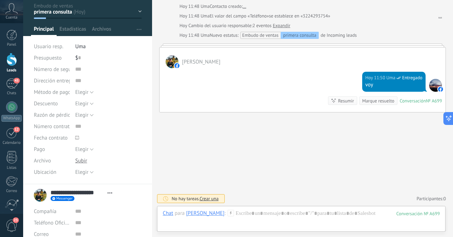
click at [109, 193] on use at bounding box center [110, 192] width 5 height 1
click at [117, 176] on div "Elegir Local Afueras Elegir" at bounding box center [108, 171] width 67 height 11
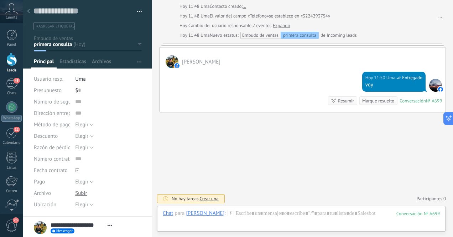
scroll to position [0, 0]
click at [0, 0] on div "primera consulta INTERIORISTAS distribuidores PROYECTOS/HOTELES Cotización envi…" at bounding box center [0, 0] width 0 height 0
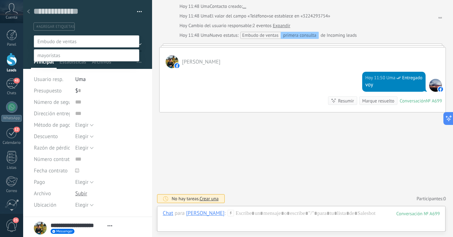
click at [137, 43] on label at bounding box center [86, 41] width 105 height 12
click at [147, 28] on div at bounding box center [238, 118] width 430 height 237
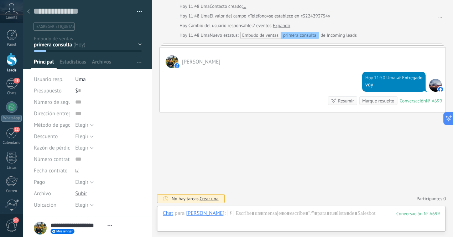
click at [138, 11] on button "button" at bounding box center [137, 11] width 10 height 11
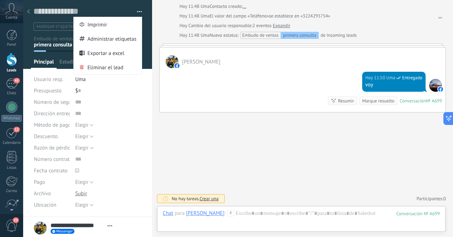
click at [139, 122] on div "Elegir Factura Pago con tarjeta Efectivo Elegir" at bounding box center [108, 124] width 67 height 11
click at [195, 88] on div "Hoy 11:50 Uma Entregado voy Conversación № A699 Conversación № A699 Resumir Res…" at bounding box center [303, 90] width 286 height 44
click at [137, 11] on button "button" at bounding box center [137, 11] width 10 height 11
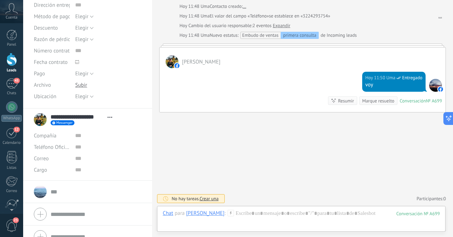
scroll to position [120, 0]
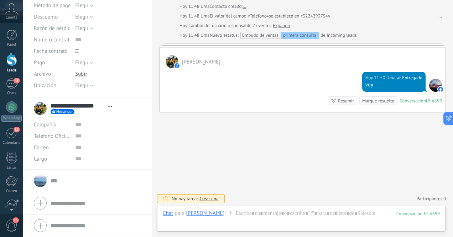
click at [78, 202] on form "Compañía Teléfono Oficina Ofic. directo Celular Fax Casa Otro Teléfono Oficina …" at bounding box center [88, 203] width 108 height 18
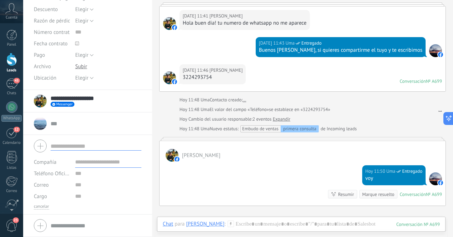
scroll to position [412, 0]
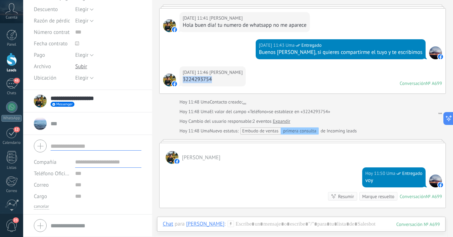
drag, startPoint x: 213, startPoint y: 99, endPoint x: 185, endPoint y: 100, distance: 27.4
click at [184, 83] on div "3224293754" at bounding box center [213, 79] width 60 height 7
drag, startPoint x: 220, startPoint y: 99, endPoint x: 182, endPoint y: 100, distance: 38.1
click at [182, 86] on div "Hoy 11:46 Gabriela Peña Monroy 3224293754" at bounding box center [213, 76] width 66 height 20
copy div "3224293754"
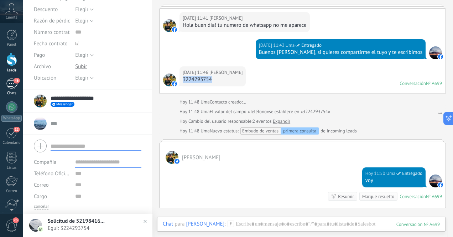
click at [11, 84] on div "46" at bounding box center [11, 83] width 11 height 10
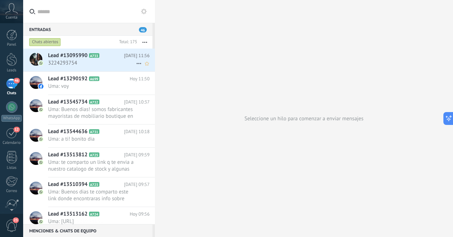
click at [70, 64] on span "3224293754" at bounding box center [92, 62] width 88 height 7
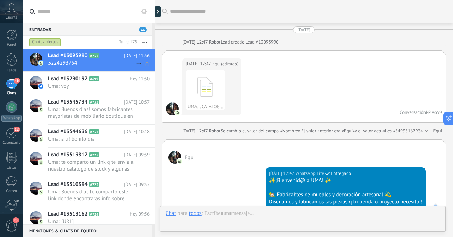
scroll to position [1024, 0]
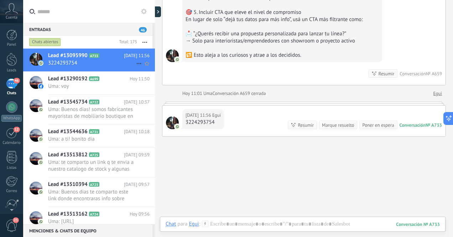
click at [136, 63] on icon at bounding box center [139, 63] width 9 height 9
click at [84, 86] on div at bounding box center [226, 118] width 453 height 237
click at [76, 85] on span "Uma: voy" at bounding box center [92, 86] width 88 height 7
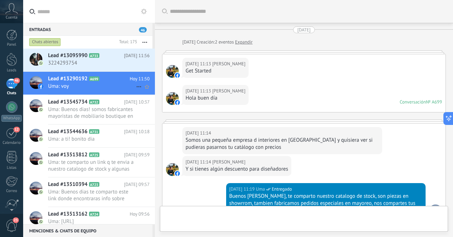
scroll to position [528, 0]
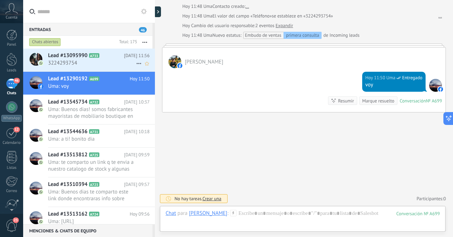
click at [138, 63] on icon at bounding box center [139, 63] width 9 height 9
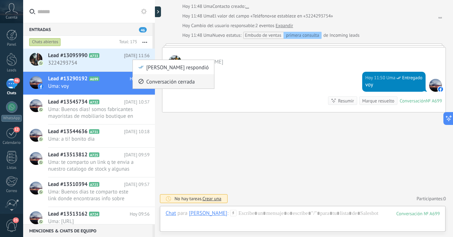
click at [159, 83] on span "Conversación cerrada" at bounding box center [170, 81] width 48 height 14
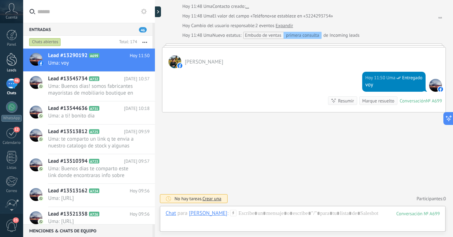
click at [13, 61] on div at bounding box center [11, 59] width 11 height 13
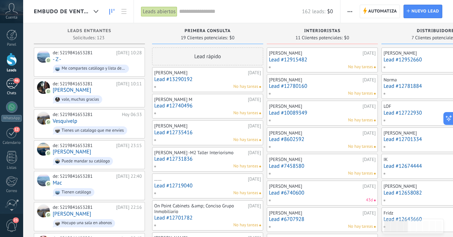
click at [10, 85] on div "46" at bounding box center [11, 83] width 11 height 10
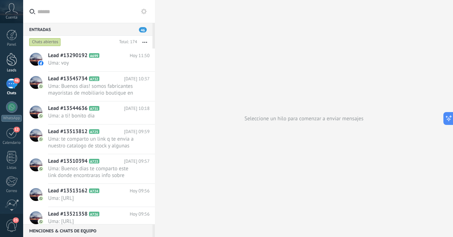
click at [13, 57] on div at bounding box center [11, 59] width 11 height 13
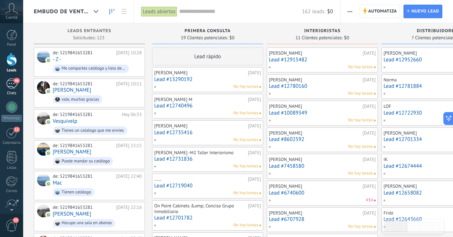
click at [11, 83] on div "46" at bounding box center [11, 83] width 11 height 10
